Goal: Task Accomplishment & Management: Use online tool/utility

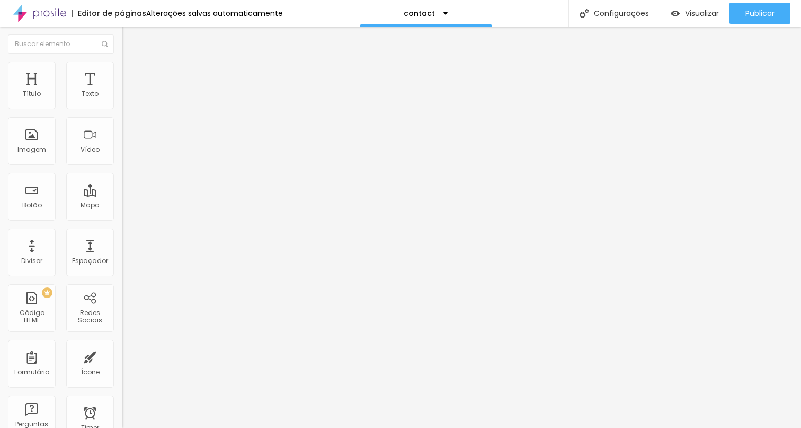
drag, startPoint x: 63, startPoint y: 117, endPoint x: 0, endPoint y: 115, distance: 63.1
click at [122, 115] on div "Texto Contato Alinhamento [GEOGRAPHIC_DATA] Link URL https:// Abrir em uma nova…" at bounding box center [183, 160] width 122 height 154
paste input "Instagram Fotos"
type input "Instagram Fotos"
click at [122, 218] on input "https://" at bounding box center [185, 213] width 127 height 11
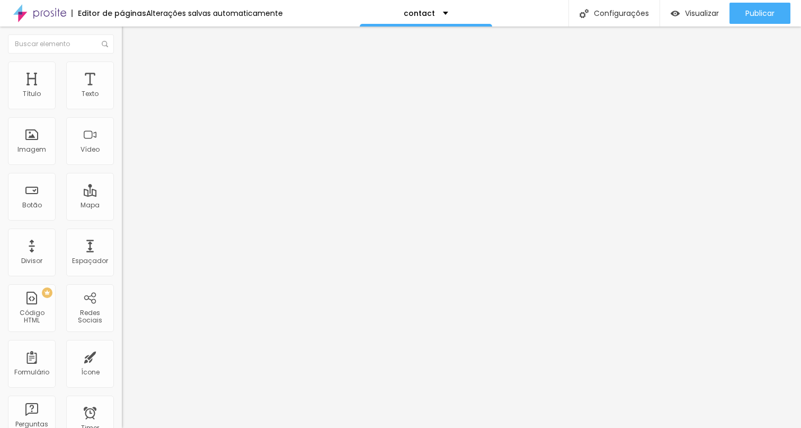
drag, startPoint x: 77, startPoint y: 222, endPoint x: 0, endPoint y: 218, distance: 76.9
click at [122, 218] on div "Texto Instagram Fotos Alinhamento [GEOGRAPHIC_DATA] Link URL https:// Abrir em …" at bounding box center [183, 160] width 122 height 154
paste input "[DOMAIN_NAME][URL]"
type input "[URL][DOMAIN_NAME]"
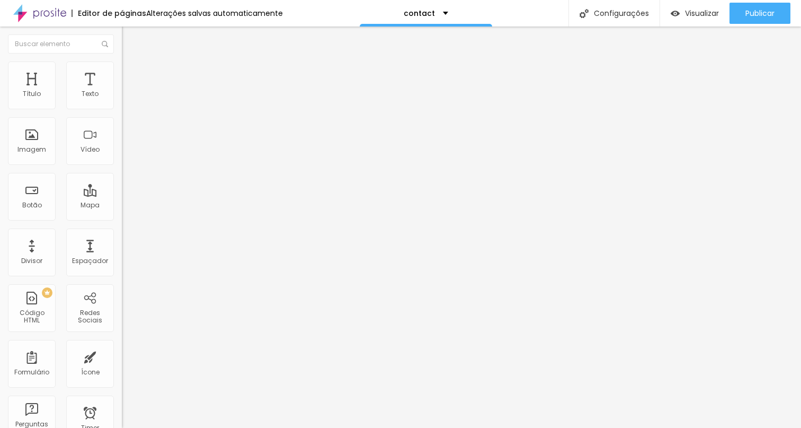
scroll to position [0, 0]
drag, startPoint x: 86, startPoint y: 120, endPoint x: 0, endPoint y: 120, distance: 85.8
click at [122, 120] on div "Texto Canal no Youtube Alinhamento [GEOGRAPHIC_DATA] Link URL https:// Abrir em…" at bounding box center [183, 160] width 122 height 154
paste input "Instagram Videos"
type input "Instagram Videos"
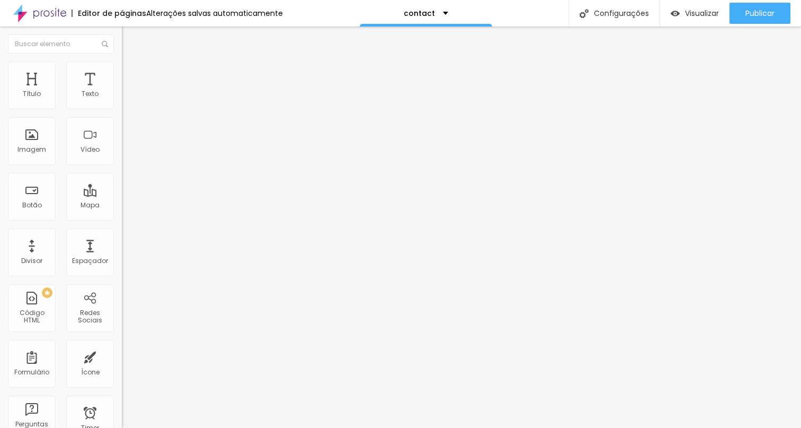
click at [122, 218] on input "https://" at bounding box center [185, 213] width 127 height 11
drag, startPoint x: 73, startPoint y: 216, endPoint x: 0, endPoint y: 216, distance: 72.6
click at [122, 216] on div "Texto Instagram Videos Alinhamento [GEOGRAPHIC_DATA] Link URL https:// Abrir em…" at bounding box center [183, 160] width 122 height 154
paste input "[DOMAIN_NAME][URL]"
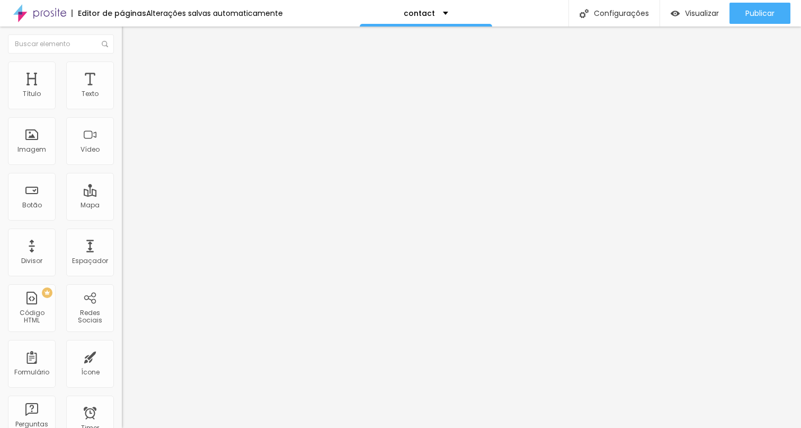
type input "[URL][DOMAIN_NAME]"
click at [122, 232] on div at bounding box center [183, 232] width 122 height 0
click at [122, 237] on div "Abrir em uma nova aba" at bounding box center [183, 234] width 122 height 5
drag, startPoint x: 52, startPoint y: 217, endPoint x: 0, endPoint y: 217, distance: 51.9
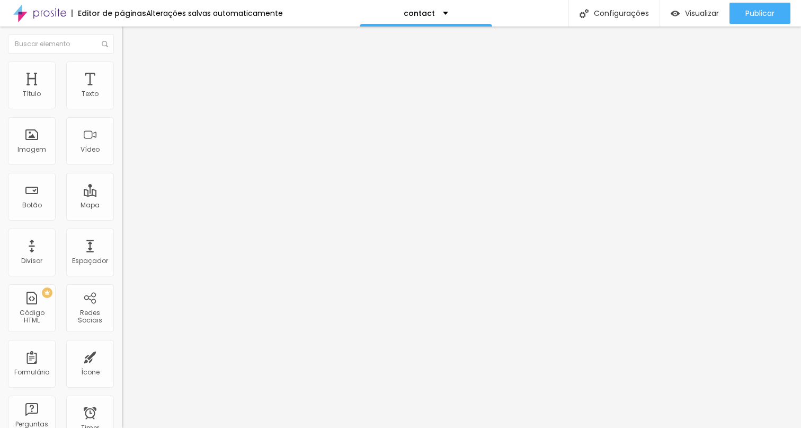
click at [122, 217] on div "Texto Linkedin Alinhamento [GEOGRAPHIC_DATA] Link URL https:// Abrir em uma nov…" at bounding box center [183, 160] width 122 height 154
paste input "[DOMAIN_NAME][URL]"
type input "[URL][DOMAIN_NAME]"
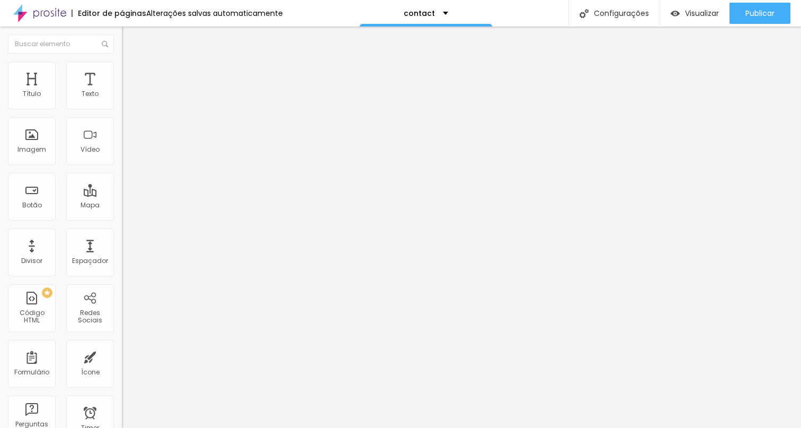
drag, startPoint x: 53, startPoint y: 118, endPoint x: 0, endPoint y: 115, distance: 53.1
click at [122, 115] on div "Texto Linkedin Alinhamento [GEOGRAPHIC_DATA] Link URL [URL][DOMAIN_NAME] Abrir …" at bounding box center [183, 160] width 122 height 154
click at [122, 100] on input "Instagram - Casamentos/MAriage" at bounding box center [185, 94] width 127 height 11
click at [122, 100] on input "Instagram - Casamentos /MAriage" at bounding box center [185, 94] width 127 height 11
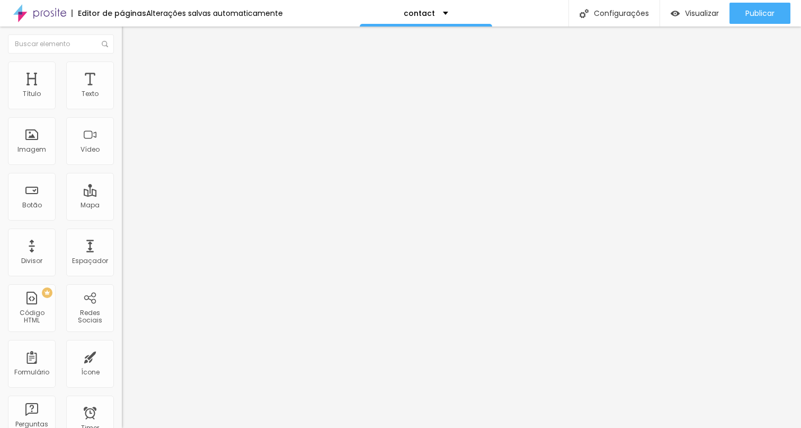
type input "Instagram - Casamentos / MAriage"
click at [95, 309] on div "Redes Sociais" at bounding box center [90, 316] width 42 height 15
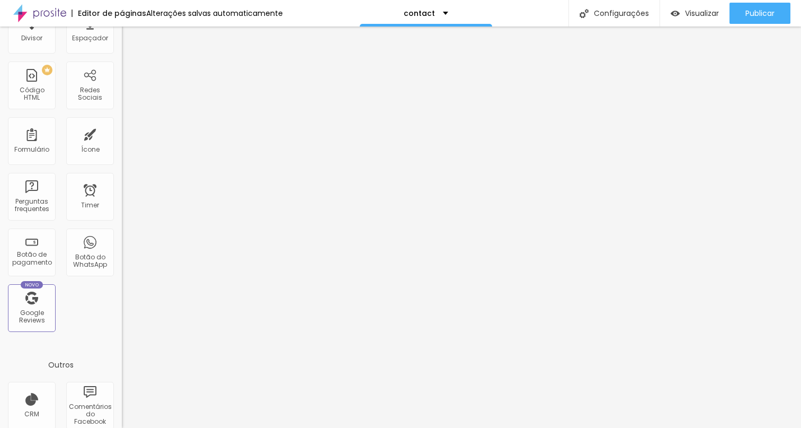
scroll to position [227, 0]
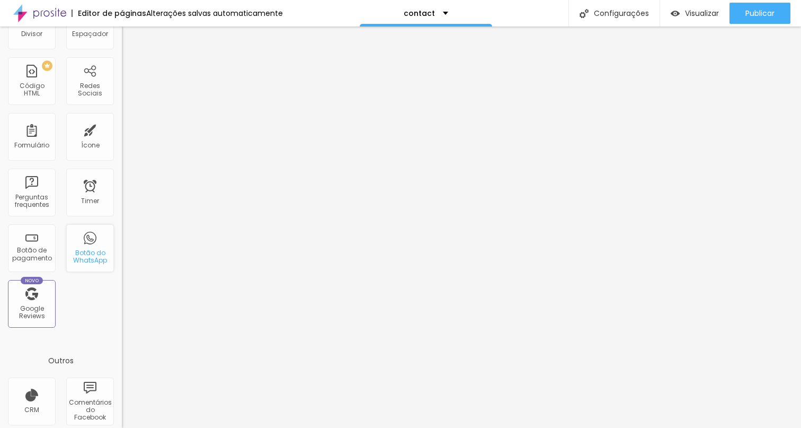
click at [89, 240] on div "Botão do WhatsApp" at bounding box center [90, 248] width 48 height 48
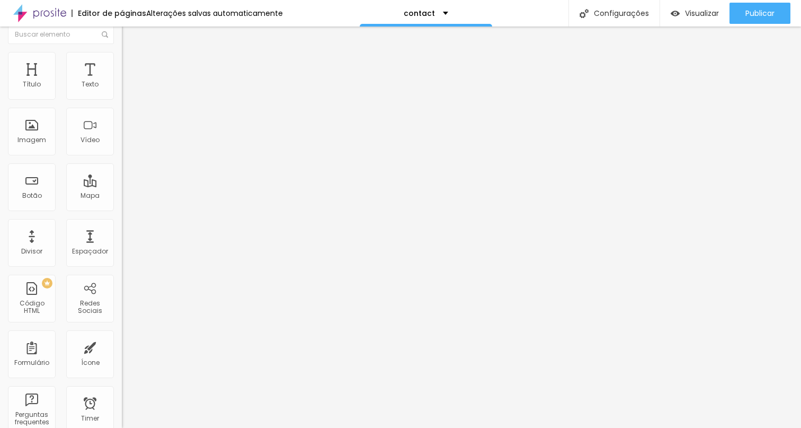
scroll to position [0, 0]
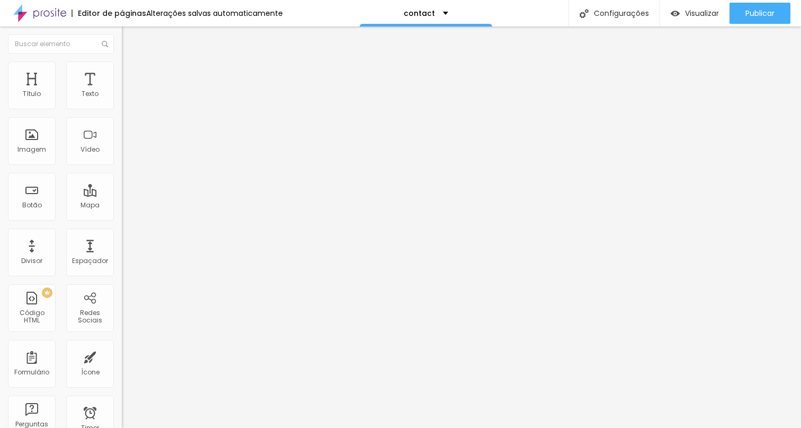
click at [122, 200] on p "+ 55" at bounding box center [183, 203] width 122 height 6
drag, startPoint x: 68, startPoint y: 217, endPoint x: 4, endPoint y: 187, distance: 70.2
click at [122, 187] on div "Número do WhatsApp * + 33 Texto do botão Conversar no WhatsApp Mensagem Olá, ch…" at bounding box center [183, 267] width 122 height 353
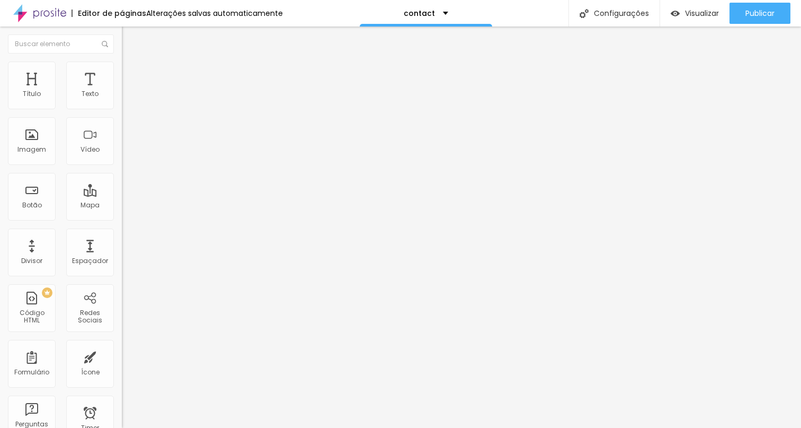
click at [122, 108] on input "text" at bounding box center [185, 103] width 127 height 11
paste input "[URL][DOMAIN_NAME]"
drag, startPoint x: 67, startPoint y: 121, endPoint x: 117, endPoint y: 126, distance: 50.0
click at [122, 126] on div "Número do WhatsApp * [URL][DOMAIN_NAME] + 33 Texto do botão Conversar no WhatsA…" at bounding box center [183, 267] width 122 height 353
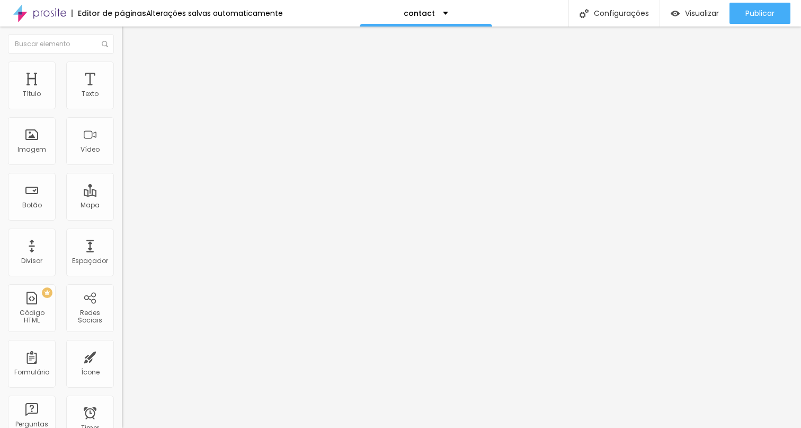
type input "[URL][DOMAIN_NAME]"
drag, startPoint x: 90, startPoint y: 117, endPoint x: 73, endPoint y: 119, distance: 17.6
click at [122, 108] on input "[URL][DOMAIN_NAME]" at bounding box center [185, 103] width 127 height 11
drag, startPoint x: 93, startPoint y: 118, endPoint x: 0, endPoint y: 116, distance: 92.8
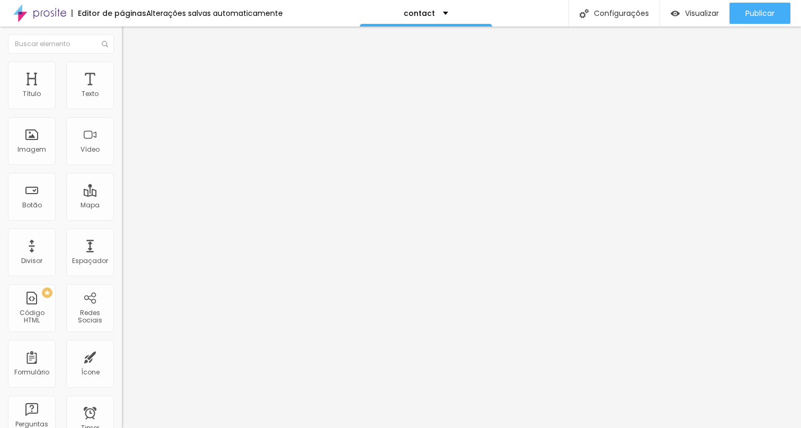
click at [122, 116] on div "Texto Curso de Lightroom Alinhamento [GEOGRAPHIC_DATA] Link URL https:// Abrir …" at bounding box center [183, 160] width 122 height 154
type input "WhatsApp"
click at [122, 218] on input "https://" at bounding box center [185, 213] width 127 height 11
drag, startPoint x: 48, startPoint y: 220, endPoint x: 0, endPoint y: 220, distance: 48.2
click at [122, 220] on div "Texto WhatsApp Alinhamento [GEOGRAPHIC_DATA] Link URL https:// Abrir em uma nov…" at bounding box center [183, 160] width 122 height 154
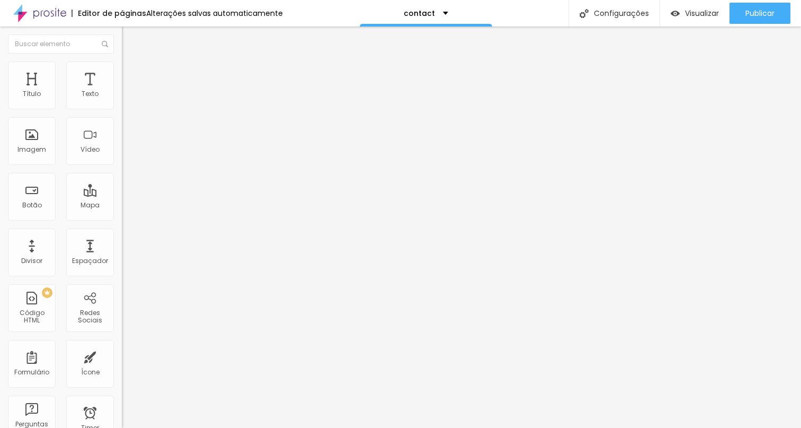
paste input "[DOMAIN_NAME][URL]"
type input "[URL][DOMAIN_NAME]"
paste input "[URL][DOMAIN_NAME]"
type input "[URL][DOMAIN_NAME]"
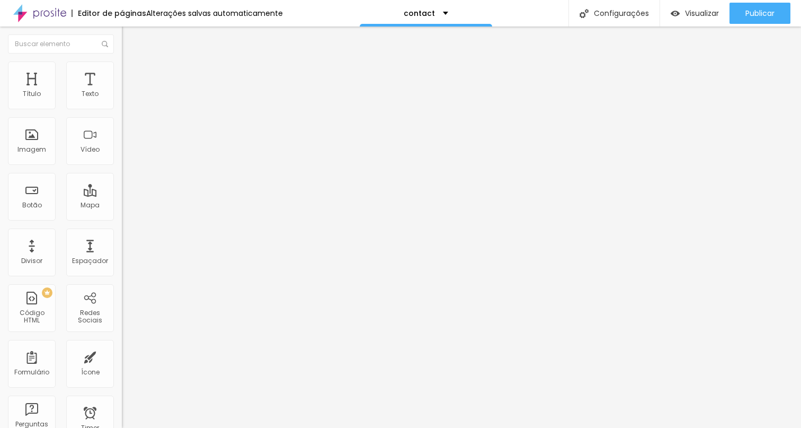
scroll to position [0, 0]
click at [122, 234] on div "Abrir em uma nova aba" at bounding box center [183, 234] width 122 height 5
click at [122, 108] on input "text" at bounding box center [185, 103] width 127 height 11
type input "0749656191"
drag, startPoint x: 67, startPoint y: 210, endPoint x: 8, endPoint y: 193, distance: 61.1
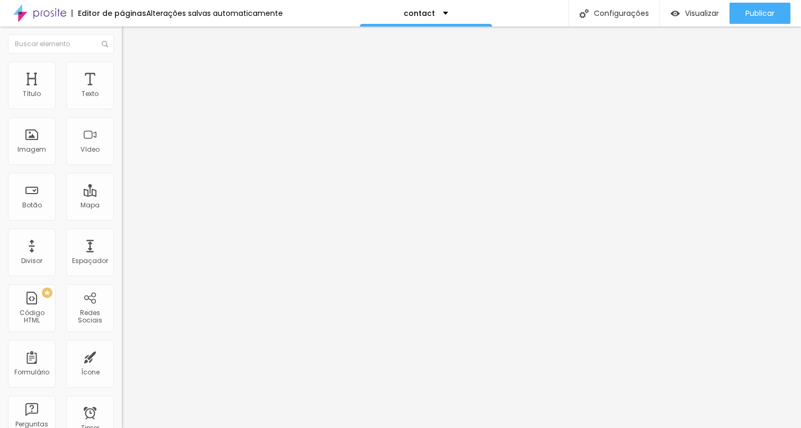
click at [122, 366] on textarea "Olá, cheguei até você pela página {page_title} e gostaria de mais informações" at bounding box center [182, 375] width 120 height 18
click at [122, 366] on textarea "Olá, cheguei até você pelo seu site e gostaria de maiores informacoes." at bounding box center [182, 375] width 120 height 18
type textarea "Olá, cheguei até você pelo seu site e gostaria de [GEOGRAPHIC_DATA]."
drag, startPoint x: 69, startPoint y: 209, endPoint x: 1, endPoint y: 156, distance: 86.9
click at [122, 158] on div "Número do WhatsApp * [PHONE_NUMBER] + 33 Texto do botão Conversar no WhatsApp M…" at bounding box center [183, 267] width 122 height 353
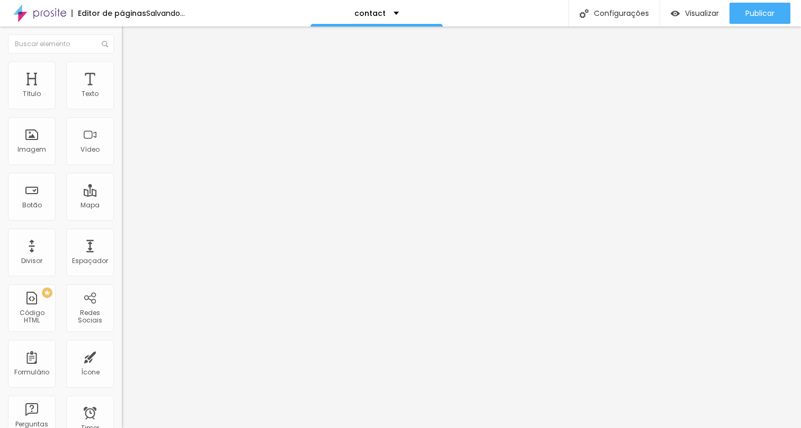
click at [122, 322] on div "Editar Botão do WhatsApp Conteúdo Estilo Avançado Número do WhatsApp * [PHONE_N…" at bounding box center [183, 226] width 122 height 401
click at [131, 81] on span "Estilo" at bounding box center [139, 77] width 16 height 9
click at [122, 81] on li "Avançado" at bounding box center [183, 86] width 122 height 11
click at [122, 63] on img at bounding box center [127, 66] width 10 height 10
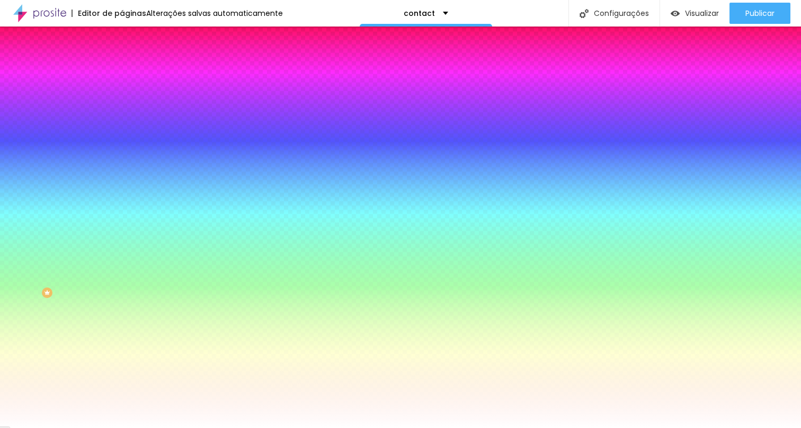
click at [122, 101] on div at bounding box center [183, 101] width 122 height 0
type input "#180C0C"
click at [50, 192] on div at bounding box center [400, 214] width 801 height 428
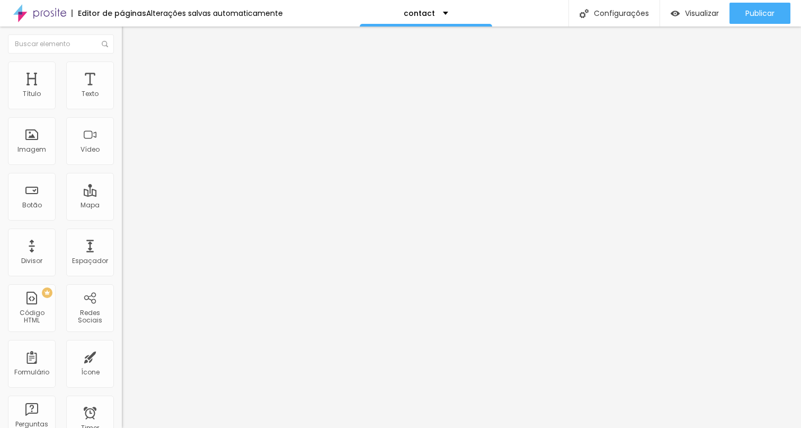
click at [122, 69] on li "Estilo" at bounding box center [183, 66] width 122 height 11
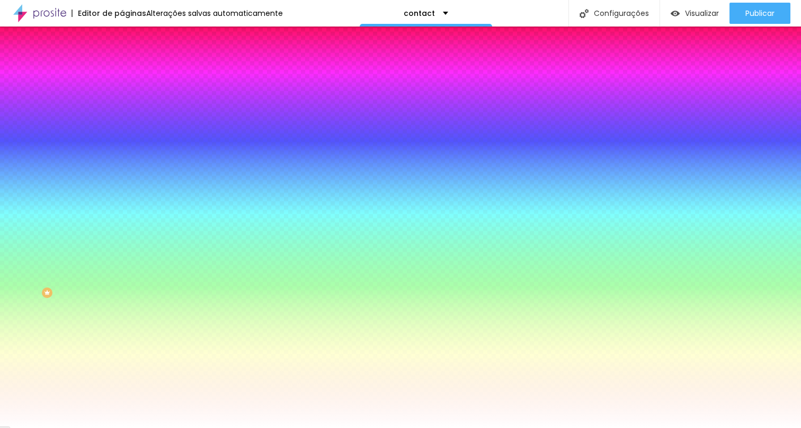
click at [122, 101] on div at bounding box center [183, 101] width 122 height 0
click at [49, 191] on div at bounding box center [400, 214] width 801 height 428
type input "#160A0A"
click at [54, 192] on div at bounding box center [400, 214] width 801 height 428
click at [46, 192] on div at bounding box center [400, 214] width 801 height 428
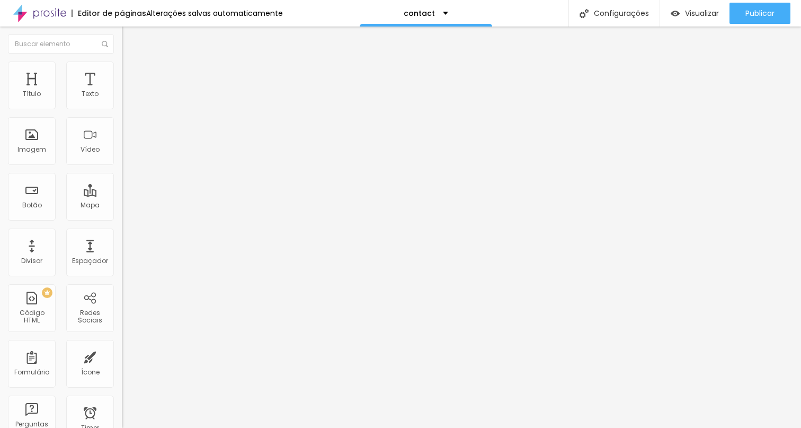
click at [122, 71] on li "Estilo" at bounding box center [183, 66] width 122 height 11
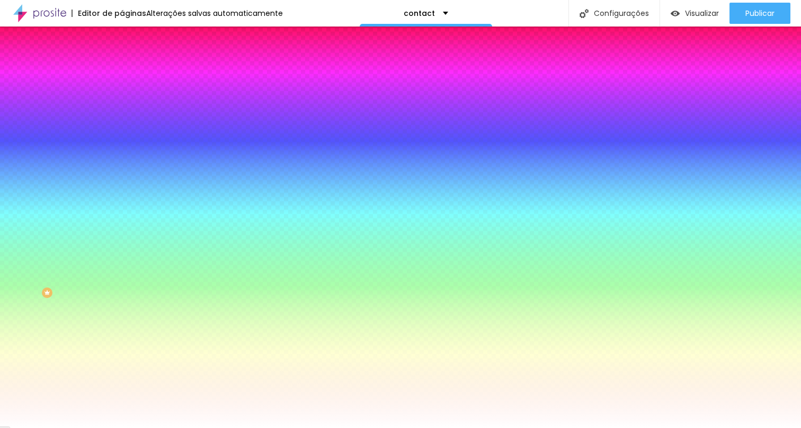
click at [122, 101] on div at bounding box center [183, 101] width 122 height 0
click at [51, 192] on div at bounding box center [400, 214] width 801 height 428
click at [122, 60] on img at bounding box center [127, 56] width 10 height 10
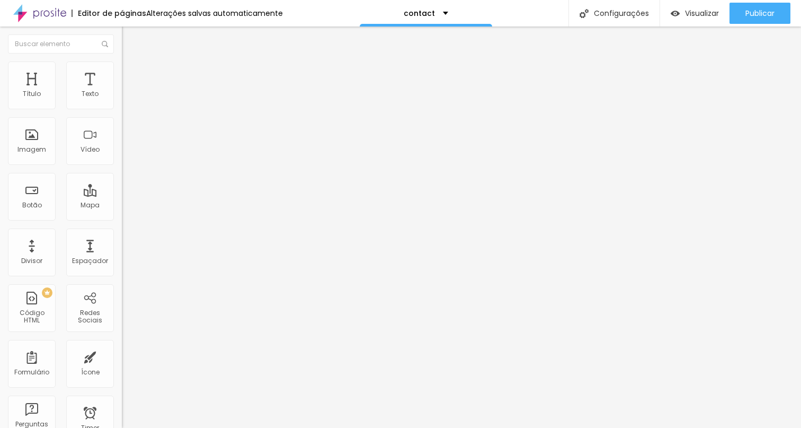
click at [122, 232] on div at bounding box center [183, 232] width 122 height 0
click at [122, 218] on input "https://" at bounding box center [185, 213] width 127 height 11
drag, startPoint x: 76, startPoint y: 217, endPoint x: 0, endPoint y: 217, distance: 75.8
click at [122, 217] on div "Texto últimos trabalhos Alinhamento [GEOGRAPHIC_DATA] Link URL https:// Abrir e…" at bounding box center [183, 163] width 122 height 161
paste input "[DOMAIN_NAME][URL]"
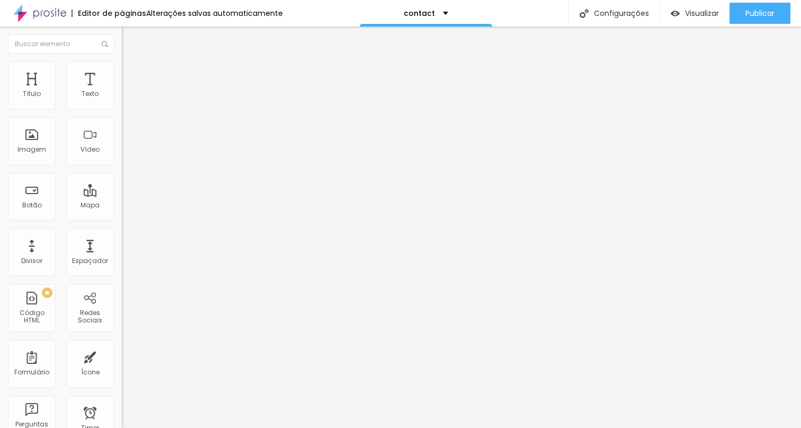
scroll to position [0, 69]
type input "[URL][DOMAIN_NAME]"
click at [122, 68] on img at bounding box center [127, 66] width 10 height 10
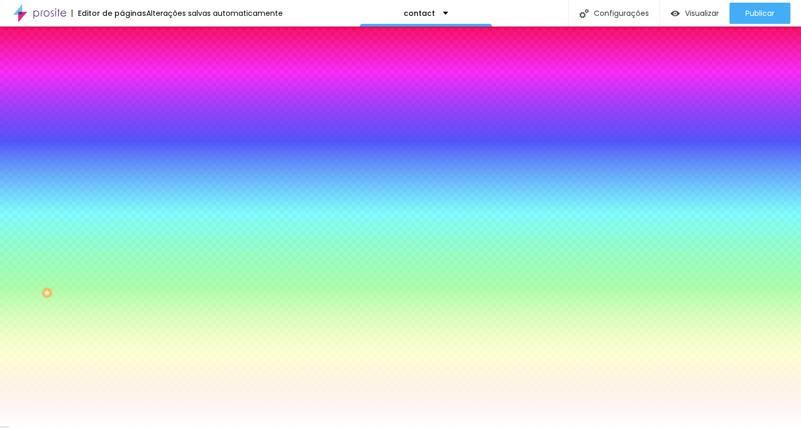
click at [122, 101] on div at bounding box center [183, 101] width 122 height 0
type input "#130707"
click at [58, 193] on div at bounding box center [400, 214] width 801 height 428
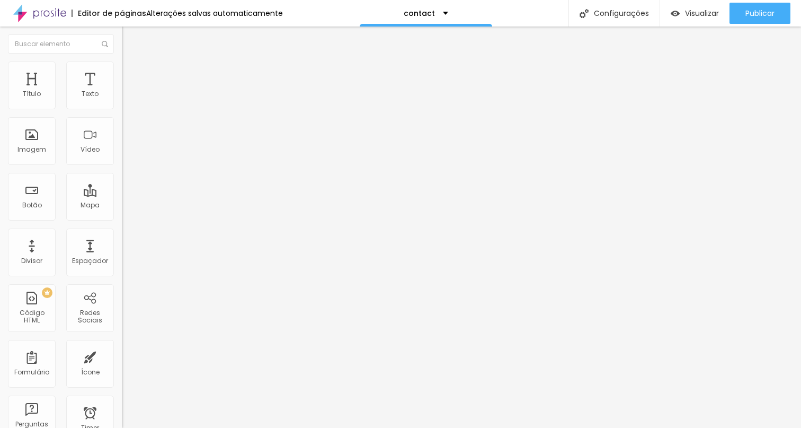
click at [122, 61] on img at bounding box center [127, 66] width 10 height 10
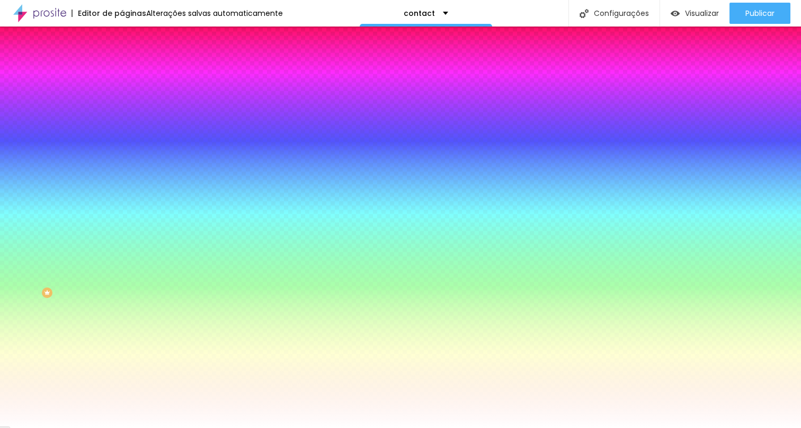
click at [122, 101] on div at bounding box center [183, 101] width 122 height 0
click at [56, 189] on div at bounding box center [400, 214] width 801 height 428
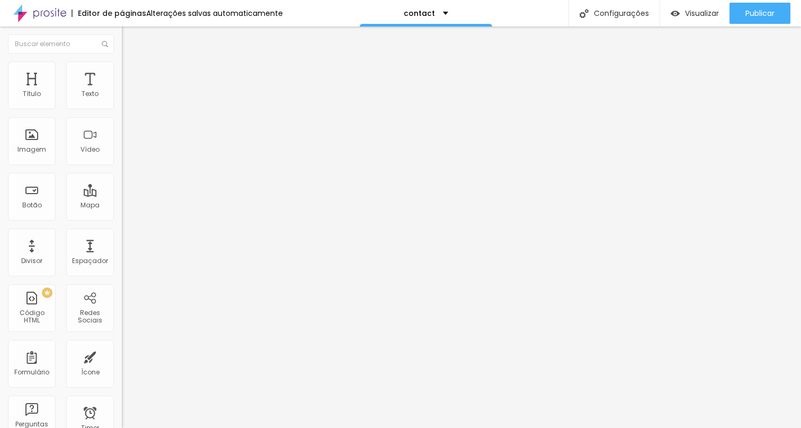
click at [122, 91] on span "Trocar imagem" at bounding box center [151, 86] width 58 height 9
click at [122, 107] on input "text" at bounding box center [185, 101] width 127 height 11
drag, startPoint x: 47, startPoint y: 285, endPoint x: 0, endPoint y: 286, distance: 47.2
click at [122, 242] on div "Trocar imagem Descrição da imagem (Alt) Alinhamento Proporção 16:9 Cinema Cinem…" at bounding box center [183, 163] width 122 height 160
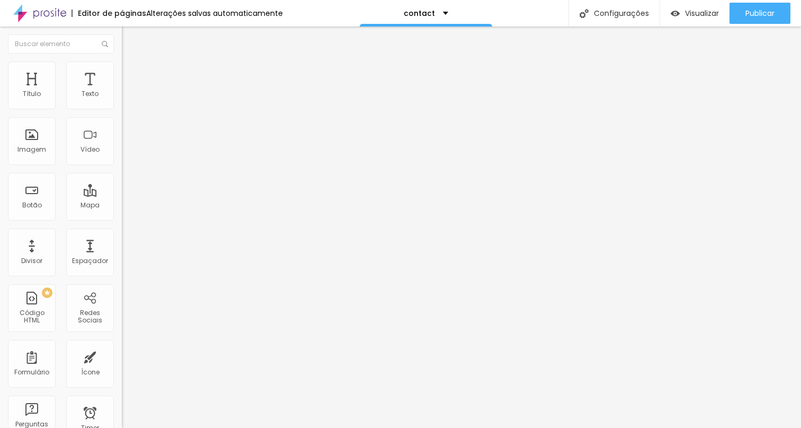
paste input "[DOMAIN_NAME][URL]"
type input "[URL][DOMAIN_NAME]"
click at [122, 91] on span "Trocar imagem" at bounding box center [151, 86] width 58 height 9
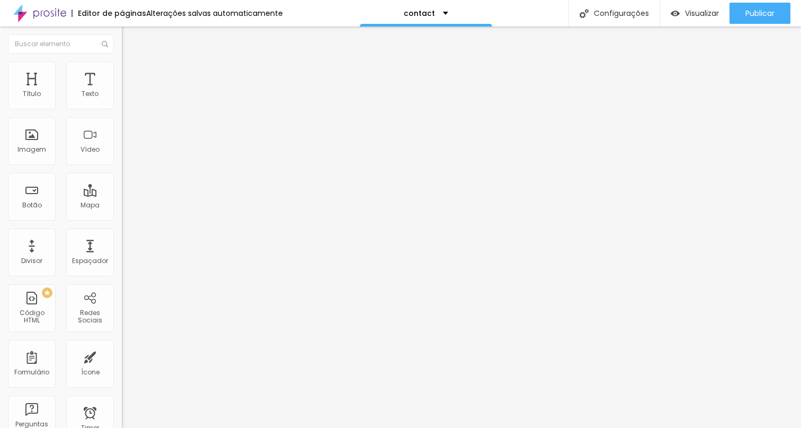
scroll to position [115, 0]
click at [685, 11] on span "Visualizar" at bounding box center [702, 13] width 34 height 8
drag, startPoint x: 73, startPoint y: 122, endPoint x: 5, endPoint y: 115, distance: 68.2
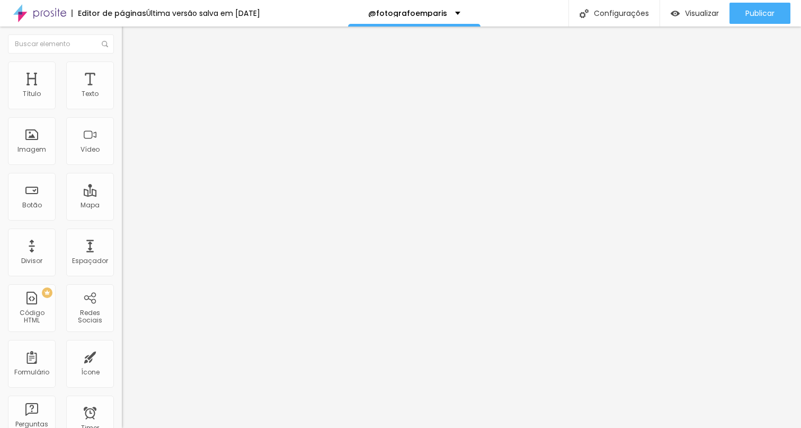
click at [122, 115] on div "Texto Instagram Fotos Alinhamento Tamanho Normal Pequeno Normal Grande Link URL…" at bounding box center [183, 163] width 122 height 161
click at [122, 218] on input "[URL][DOMAIN_NAME]" at bounding box center [185, 213] width 127 height 11
drag, startPoint x: 80, startPoint y: 116, endPoint x: 0, endPoint y: 116, distance: 80.0
click at [122, 116] on div "Texto Instagram Videos Alinhamento Tamanho Normal Pequeno Normal Grande Link UR…" at bounding box center [183, 163] width 122 height 161
paste input "[URL][DOMAIN_NAME]"
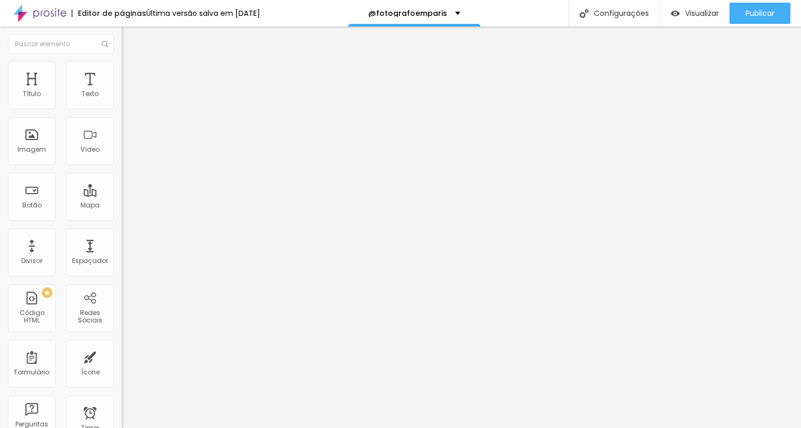
scroll to position [0, 69]
type input "[URL][DOMAIN_NAME]"
